Goal: Transaction & Acquisition: Subscribe to service/newsletter

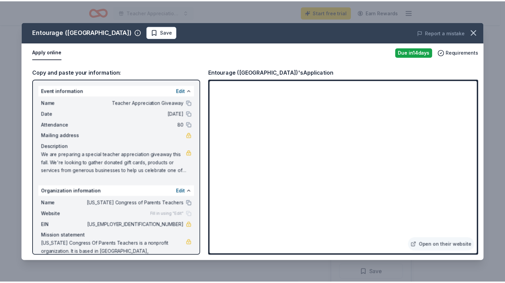
scroll to position [119, 0]
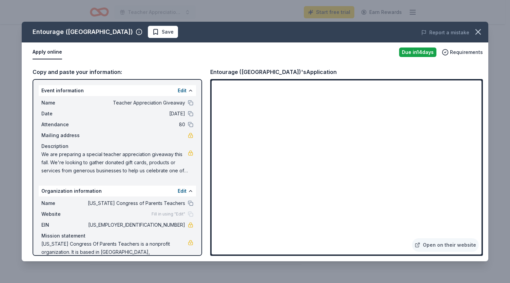
click at [477, 34] on icon "button" at bounding box center [477, 31] width 9 height 9
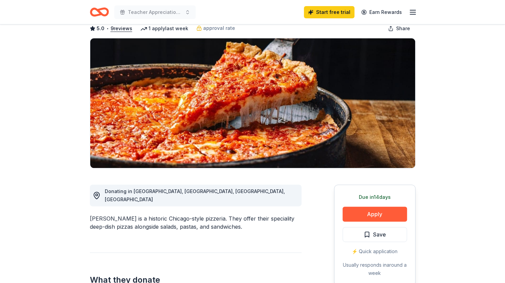
scroll to position [68, 0]
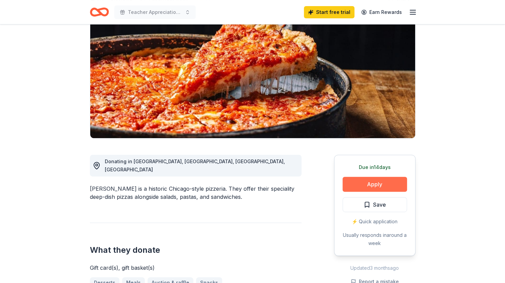
click at [384, 187] on button "Apply" at bounding box center [375, 184] width 64 height 15
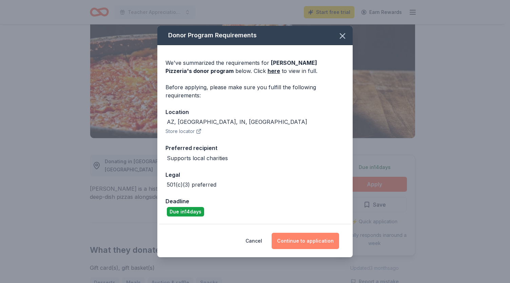
click at [311, 243] on button "Continue to application" at bounding box center [305, 241] width 67 height 16
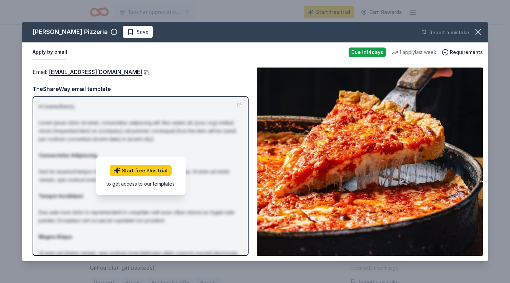
click at [188, 133] on p "Hi [name/there], Lorem ipsum dolor sit amet, consectetur adipiscing elit. Nos a…" at bounding box center [141, 203] width 204 height 203
click at [132, 80] on div "Email : donations@loumalnatis.com TheShareWay email template Hi [name/there], L…" at bounding box center [141, 161] width 216 height 188
click at [89, 71] on link "donations@loumalnatis.com" at bounding box center [96, 71] width 94 height 9
click at [482, 32] on icon "button" at bounding box center [477, 31] width 9 height 9
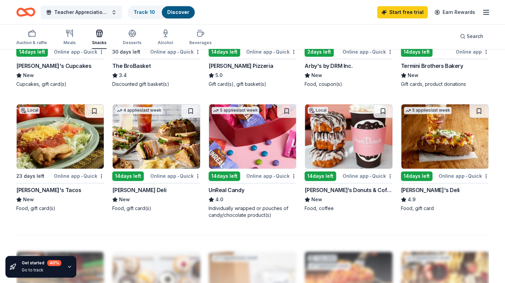
scroll to position [413, 0]
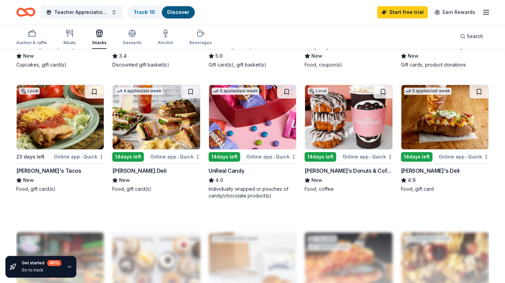
click at [155, 119] on img at bounding box center [156, 117] width 87 height 64
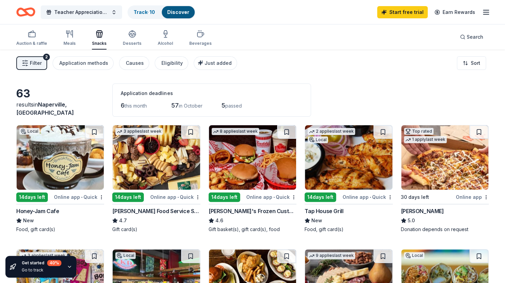
scroll to position [0, 0]
click at [124, 36] on div "button" at bounding box center [132, 34] width 19 height 8
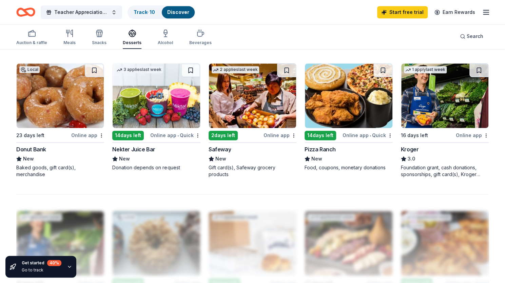
scroll to position [339, 0]
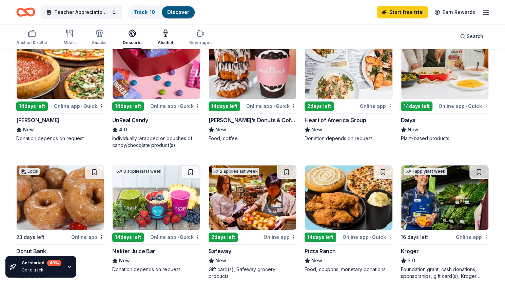
click at [163, 37] on icon "button" at bounding box center [165, 33] width 8 height 8
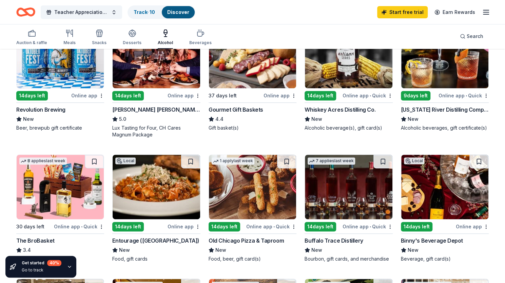
scroll to position [68, 0]
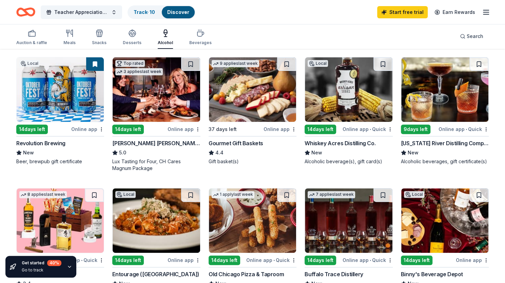
click at [166, 86] on img at bounding box center [156, 89] width 87 height 64
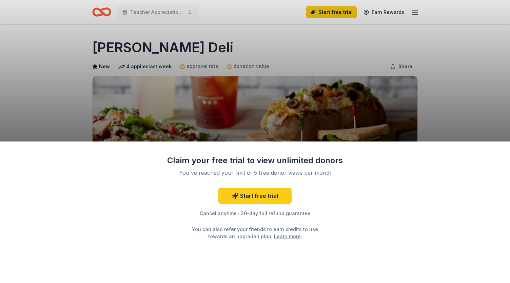
click at [478, 90] on div "Claim your free trial to view unlimited donors You've reached your limit of 5 f…" at bounding box center [255, 141] width 510 height 283
click at [102, 61] on div "Claim your free trial to view unlimited donors You've reached your limit of 5 f…" at bounding box center [255, 141] width 510 height 283
click at [468, 88] on div "Claim your free trial to view unlimited donors You've reached your limit of 5 f…" at bounding box center [255, 141] width 510 height 283
click at [479, 85] on div "Claim your free trial to view unlimited donors You've reached your limit of 5 f…" at bounding box center [255, 141] width 510 height 283
click at [263, 195] on link "Start free trial" at bounding box center [254, 196] width 73 height 16
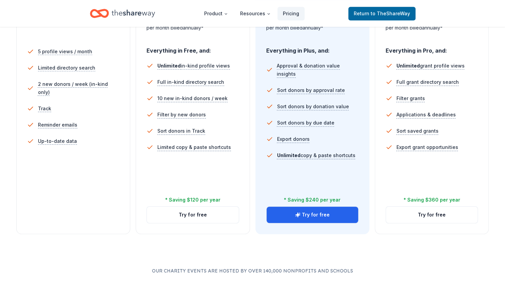
scroll to position [203, 0]
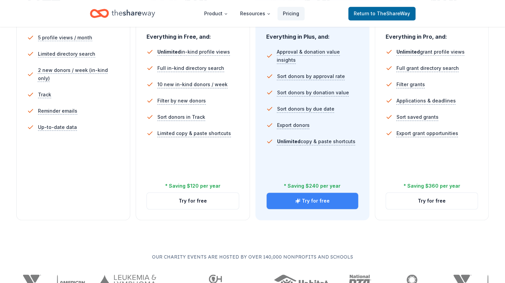
click at [313, 204] on button "Try for free" at bounding box center [313, 201] width 92 height 16
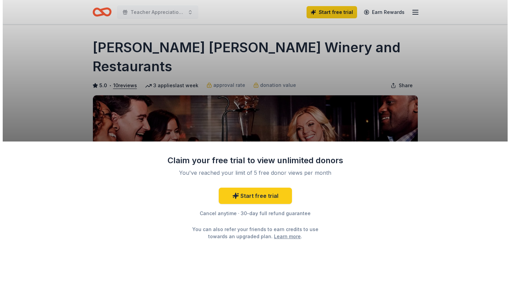
scroll to position [68, 0]
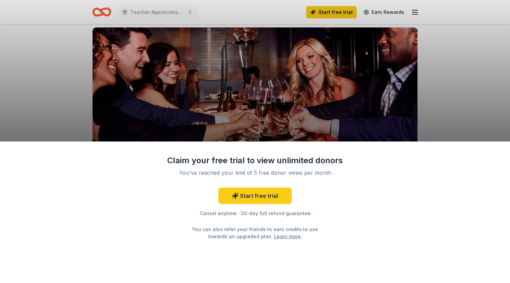
click at [448, 80] on div "Claim your free trial to view unlimited donors You've reached your limit of 5 f…" at bounding box center [255, 141] width 510 height 283
click at [444, 57] on div "Claim your free trial to view unlimited donors You've reached your limit of 5 f…" at bounding box center [255, 141] width 510 height 283
